Goal: Information Seeking & Learning: Learn about a topic

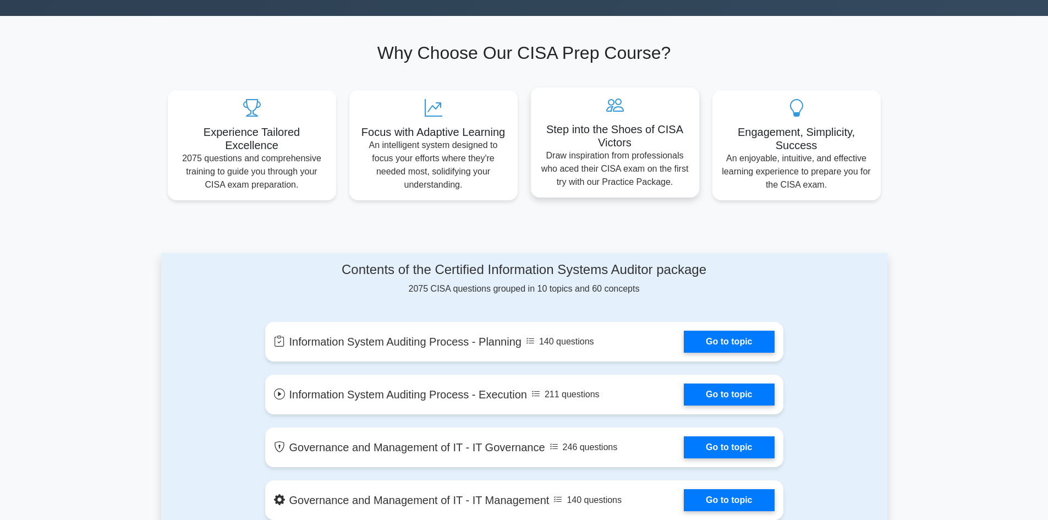
scroll to position [385, 0]
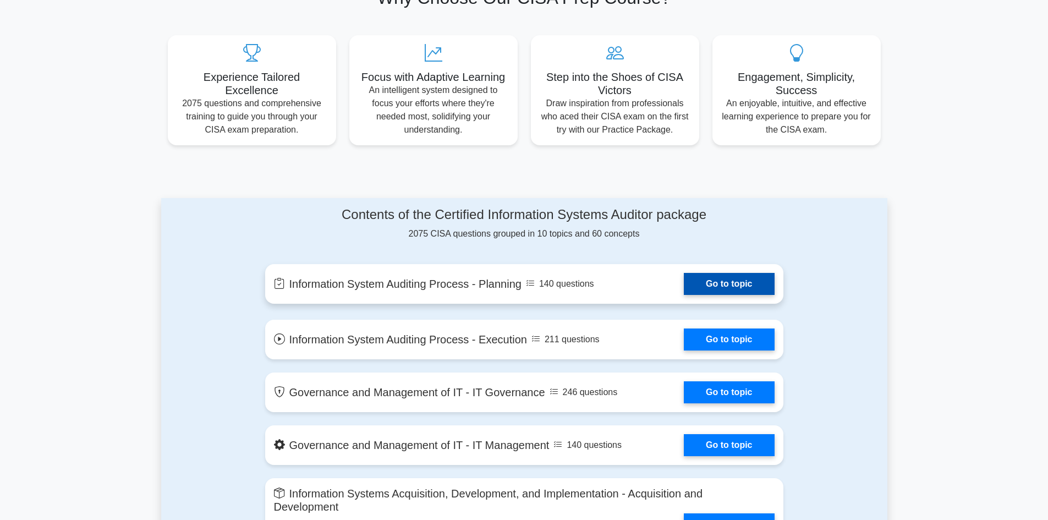
click at [726, 281] on link "Go to topic" at bounding box center [729, 284] width 90 height 22
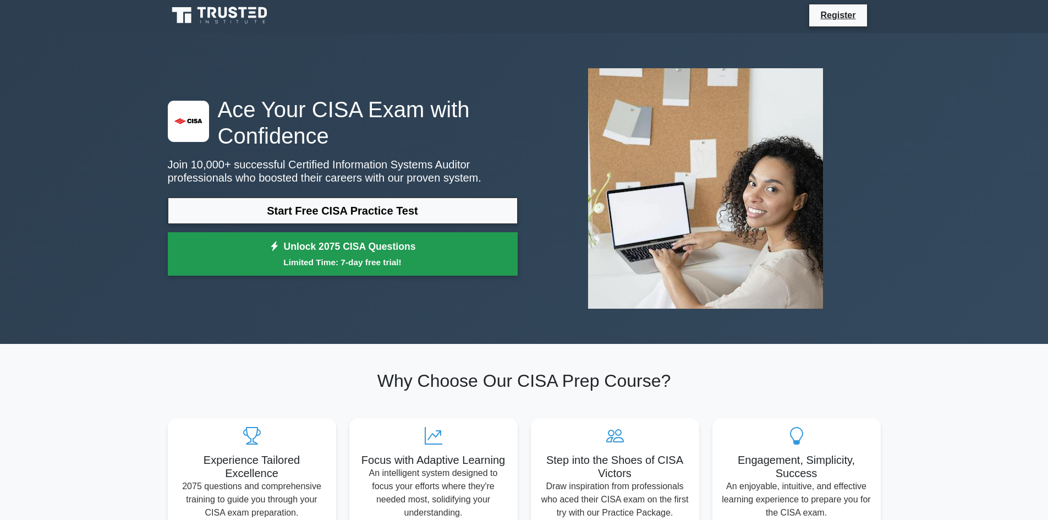
scroll to position [0, 0]
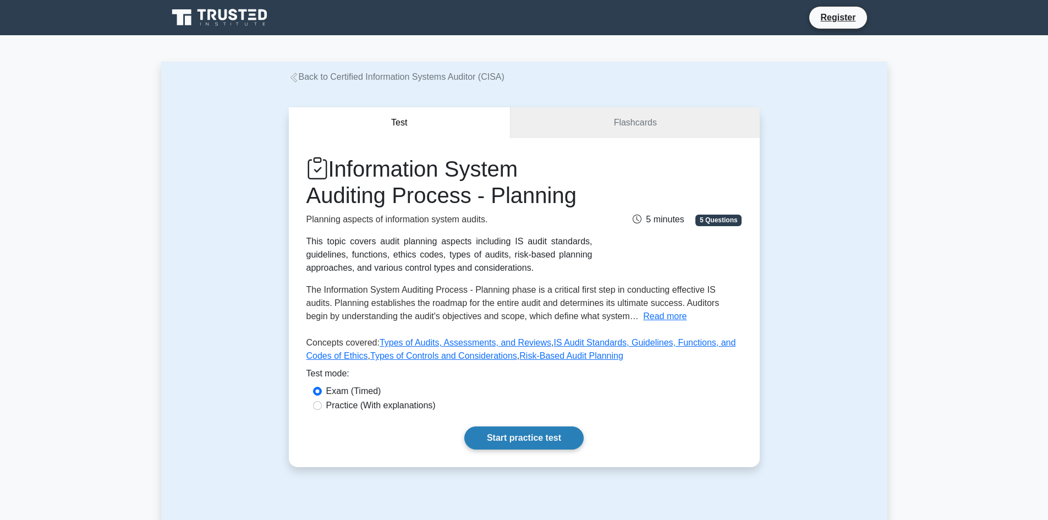
click at [507, 439] on link "Start practice test" at bounding box center [523, 437] width 119 height 23
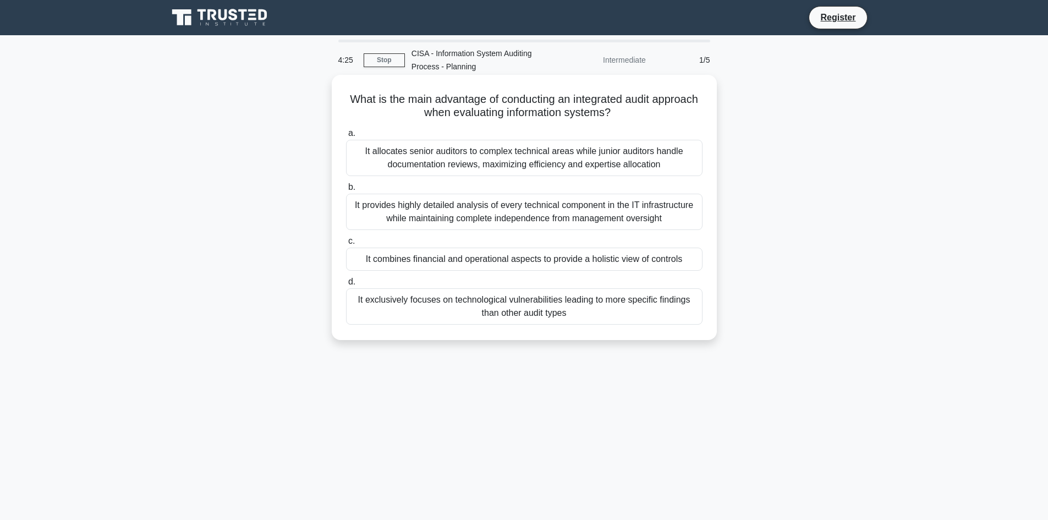
click at [494, 303] on div "It exclusively focuses on technological vulnerabilities leading to more specifi…" at bounding box center [524, 306] width 357 height 36
click at [346, 286] on input "d. It exclusively focuses on technological vulnerabilities leading to more spec…" at bounding box center [346, 281] width 0 height 7
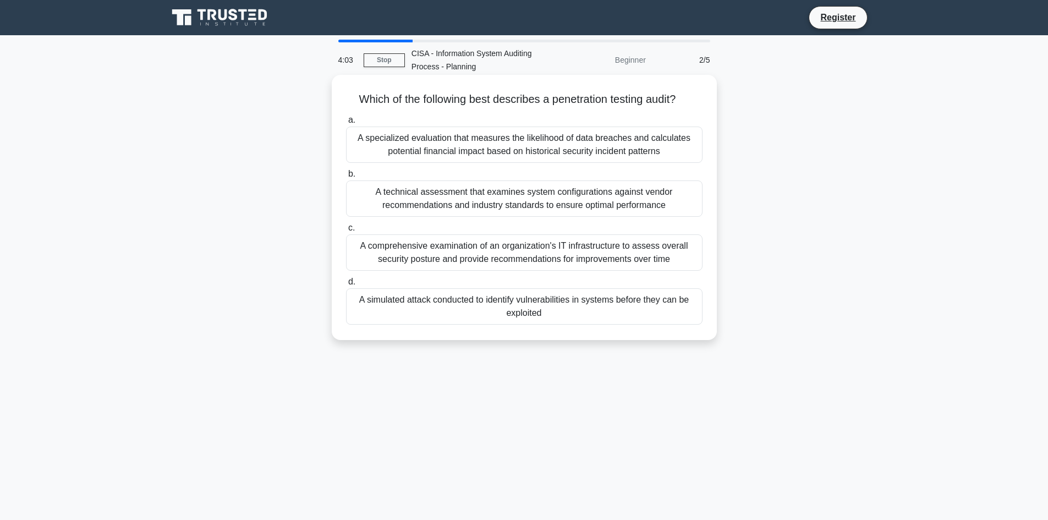
click at [538, 255] on div "A comprehensive examination of an organization's IT infrastructure to assess ov…" at bounding box center [524, 252] width 357 height 36
click at [346, 232] on input "c. A comprehensive examination of an organization's IT infrastructure to assess…" at bounding box center [346, 227] width 0 height 7
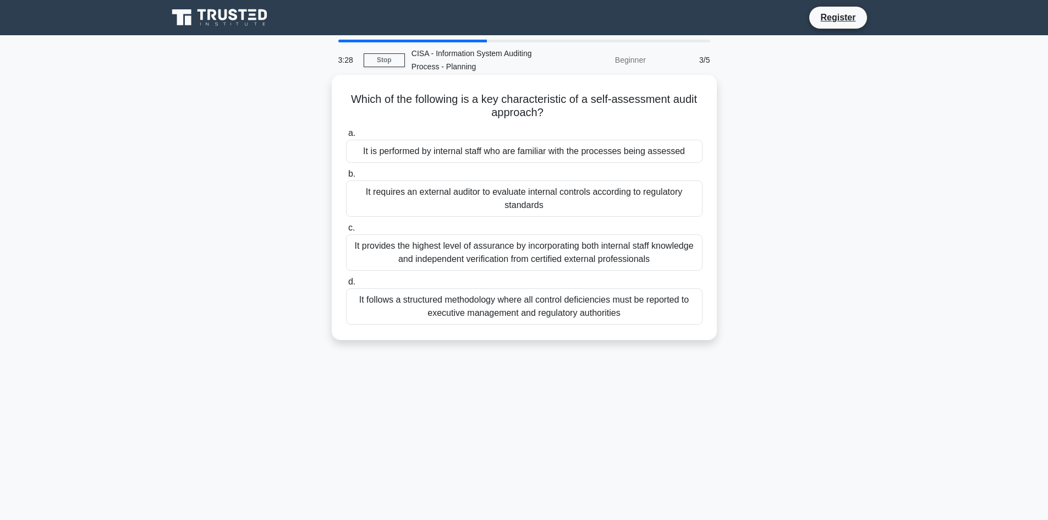
click at [547, 309] on div "It follows a structured methodology where all control deficiencies must be repo…" at bounding box center [524, 306] width 357 height 36
click at [346, 286] on input "d. It follows a structured methodology where all control deficiencies must be r…" at bounding box center [346, 281] width 0 height 7
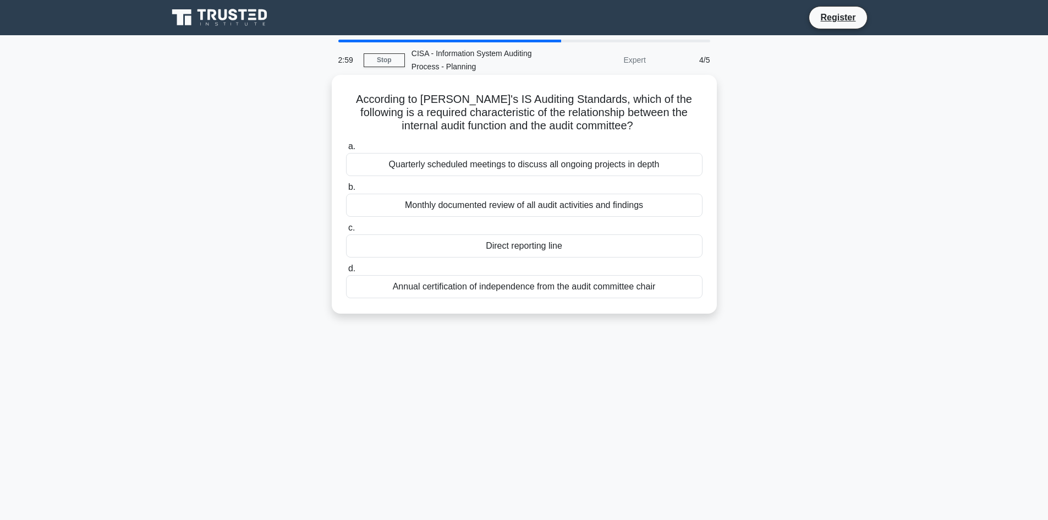
click at [606, 167] on div "Quarterly scheduled meetings to discuss all ongoing projects in depth" at bounding box center [524, 164] width 357 height 23
click at [346, 150] on input "a. Quarterly scheduled meetings to discuss all ongoing projects in depth" at bounding box center [346, 146] width 0 height 7
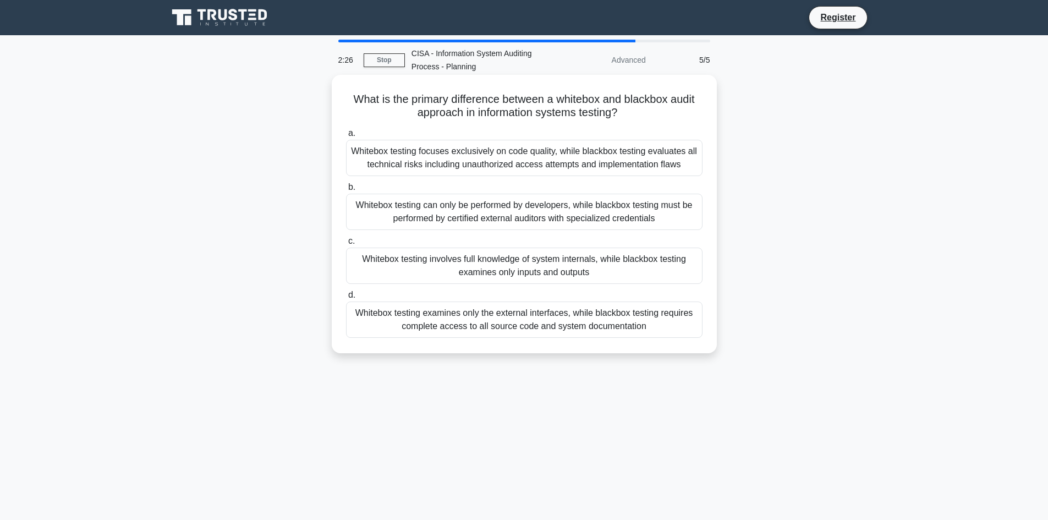
click at [537, 319] on div "Whitebox testing examines only the external interfaces, while blackbox testing …" at bounding box center [524, 319] width 357 height 36
click at [346, 299] on input "d. Whitebox testing examines only the external interfaces, while blackbox testi…" at bounding box center [346, 295] width 0 height 7
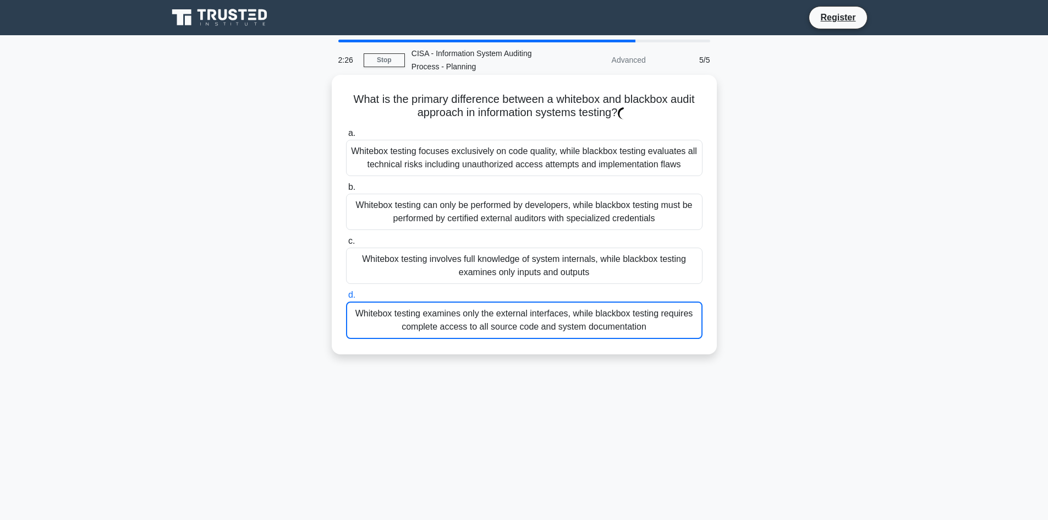
click at [537, 319] on div "Whitebox testing examines only the external interfaces, while blackbox testing …" at bounding box center [524, 319] width 357 height 37
click at [346, 299] on input "d. Whitebox testing examines only the external interfaces, while blackbox testi…" at bounding box center [346, 295] width 0 height 7
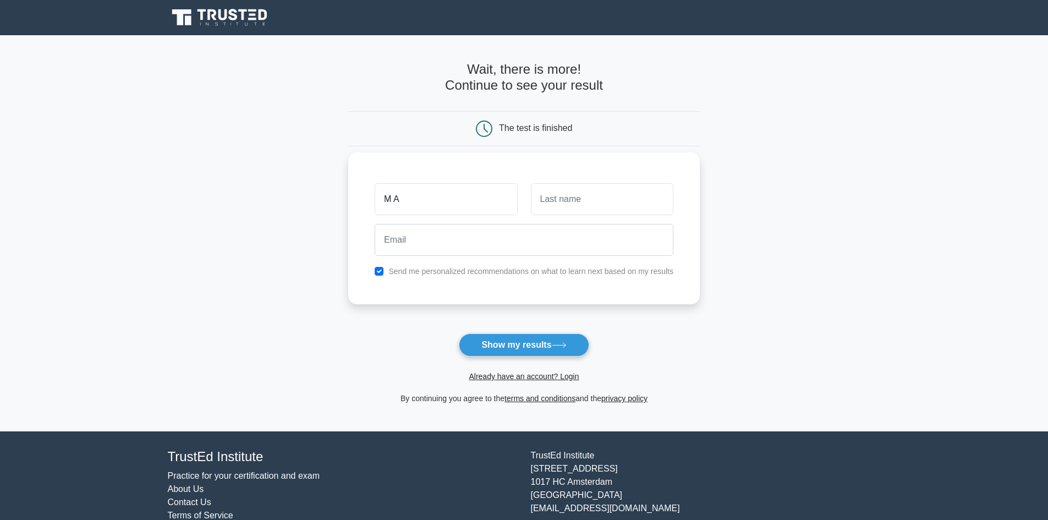
type input "M A"
click at [566, 201] on input "text" at bounding box center [602, 199] width 142 height 32
type input "Nadeem"
click at [463, 240] on input "email" at bounding box center [524, 240] width 299 height 32
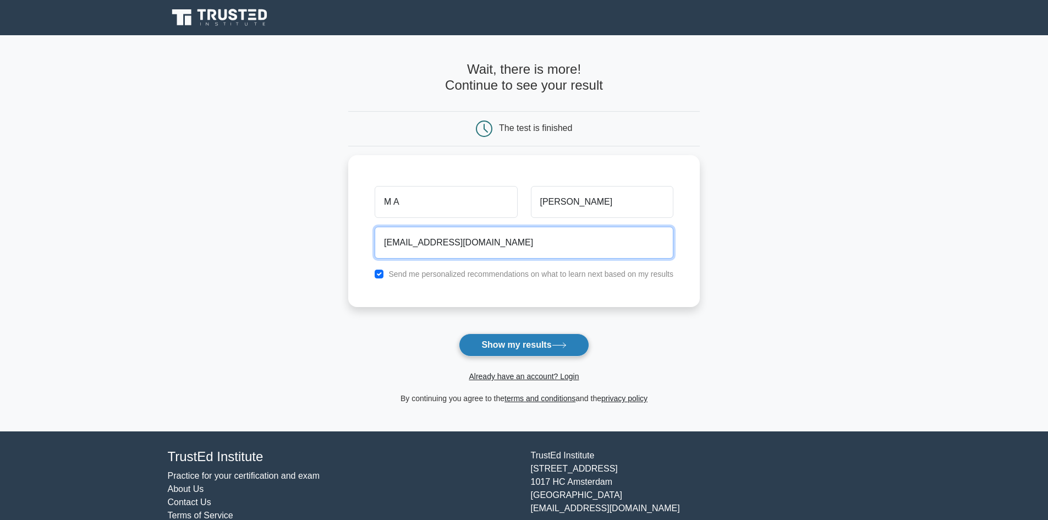
type input "nadeem133@yahoo.com"
click at [523, 343] on button "Show my results" at bounding box center [524, 344] width 130 height 23
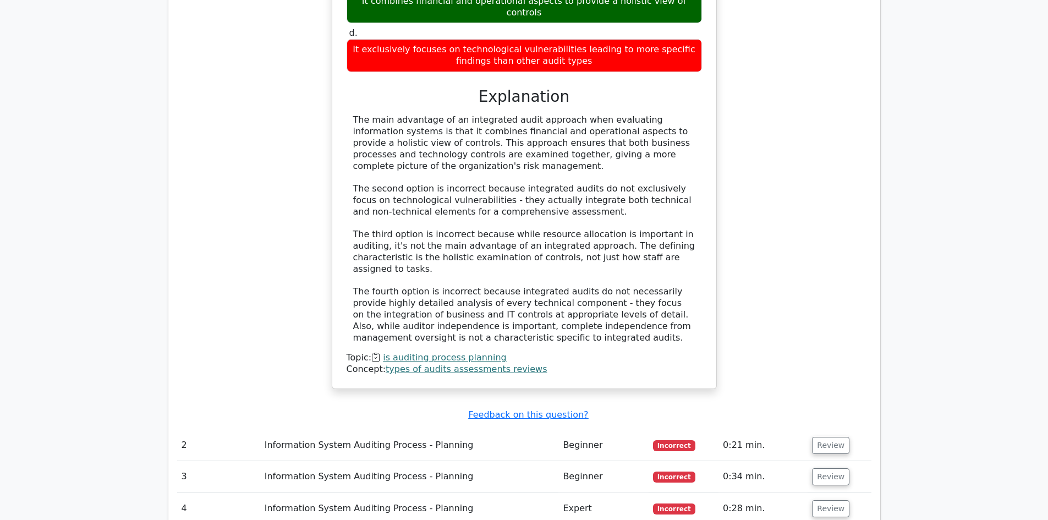
scroll to position [1210, 0]
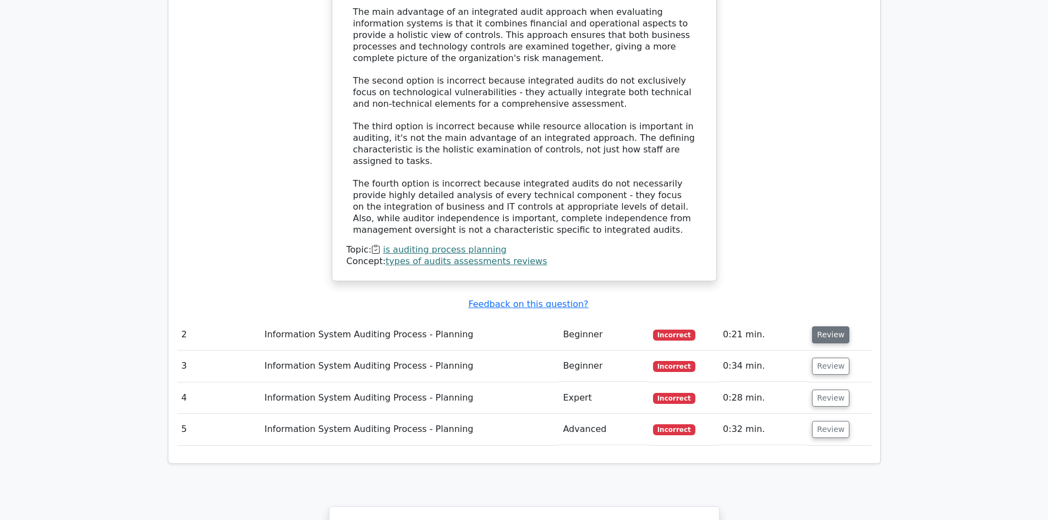
click at [823, 326] on button "Review" at bounding box center [830, 334] width 37 height 17
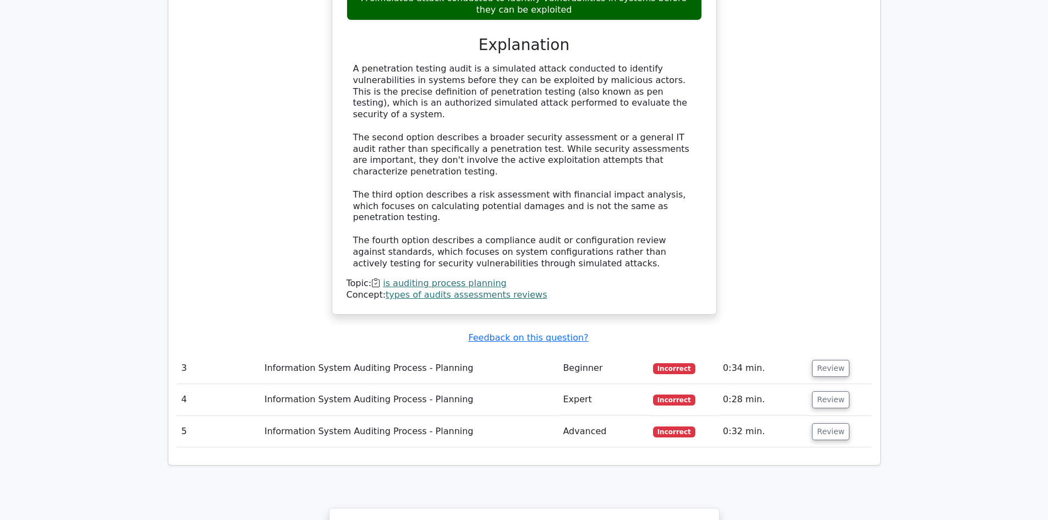
scroll to position [1816, 0]
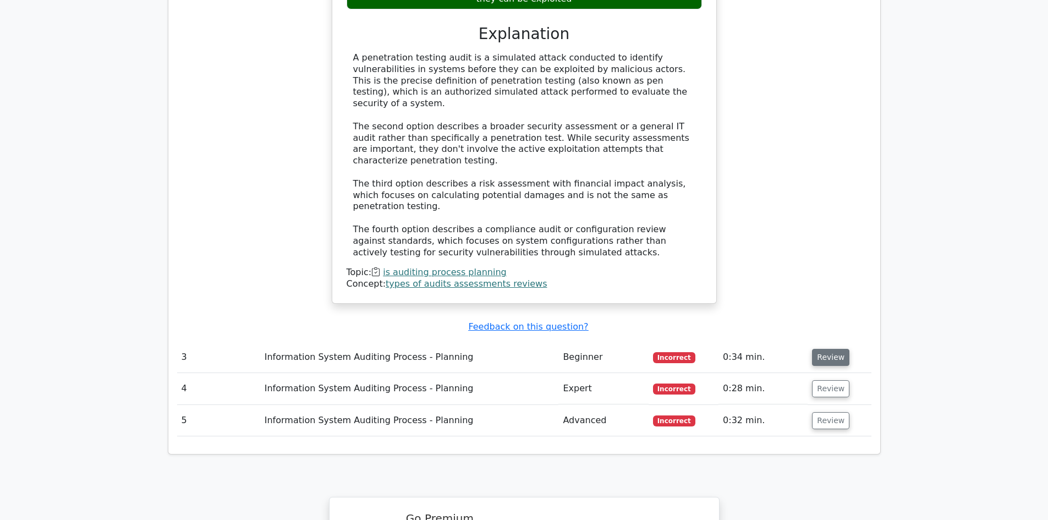
click at [827, 349] on button "Review" at bounding box center [830, 357] width 37 height 17
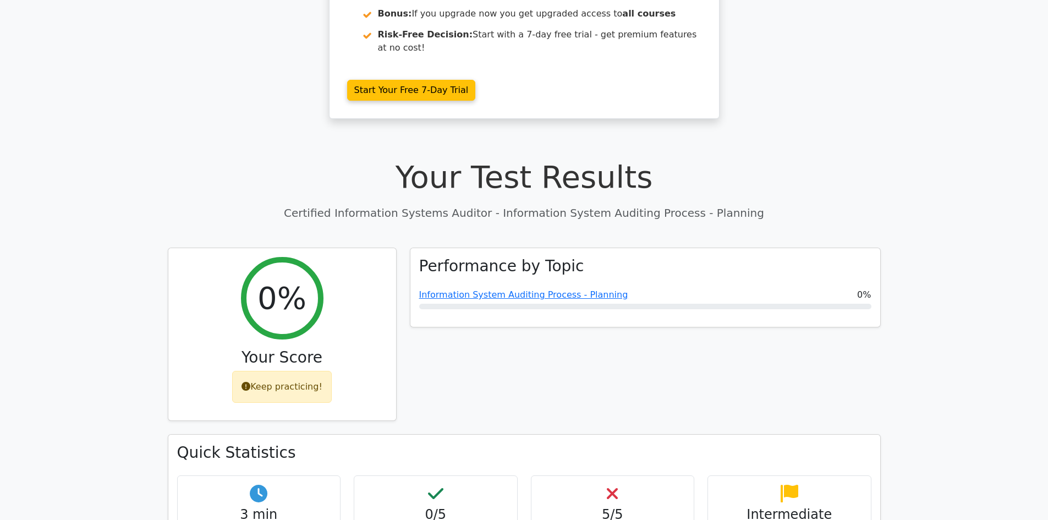
scroll to position [0, 0]
